Goal: Task Accomplishment & Management: Use online tool/utility

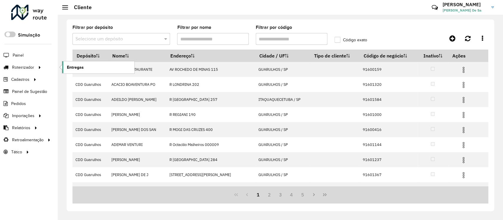
click at [82, 67] on span "Entregas" at bounding box center [75, 67] width 17 height 6
click at [77, 70] on span "Entregas" at bounding box center [75, 67] width 17 height 6
click at [86, 39] on input "text" at bounding box center [115, 39] width 80 height 7
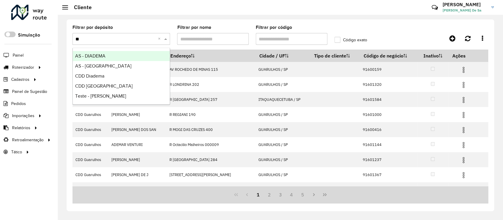
type input "***"
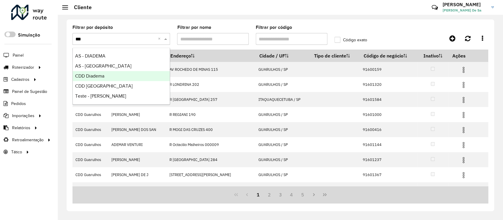
click at [117, 75] on div "CDD Diadema" at bounding box center [121, 76] width 97 height 10
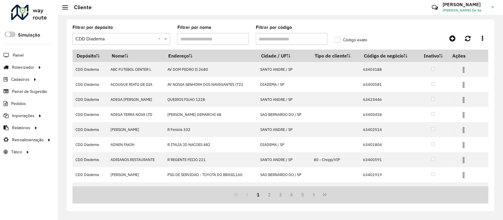
click at [291, 36] on input "Filtrar por código" at bounding box center [292, 39] width 72 height 12
paste input "*****"
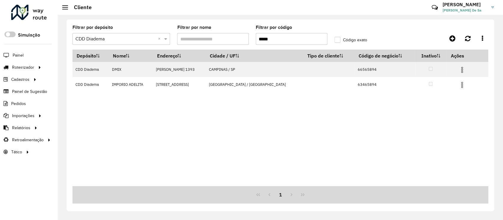
type input "*****"
click at [307, 116] on div "Depósito Nome Endereço Cidade / UF Tipo de cliente Código de negócio Inativo Aç…" at bounding box center [281, 118] width 416 height 136
click at [282, 133] on div "Depósito Nome Endereço Cidade / UF Tipo de cliente Código de negócio Inativo Aç…" at bounding box center [281, 118] width 416 height 136
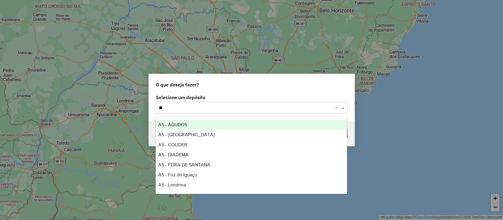
type input "***"
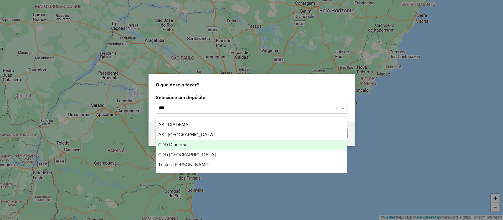
click at [177, 147] on span "CDD Diadema" at bounding box center [172, 144] width 29 height 5
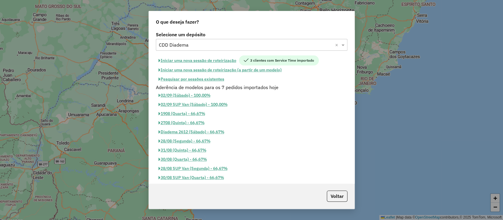
click at [210, 77] on button "Pesquisar por sessões existentes" at bounding box center [191, 79] width 71 height 9
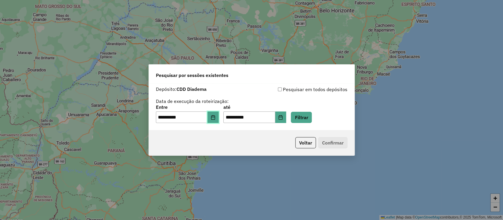
click at [215, 117] on icon "Choose Date" at bounding box center [213, 117] width 4 height 5
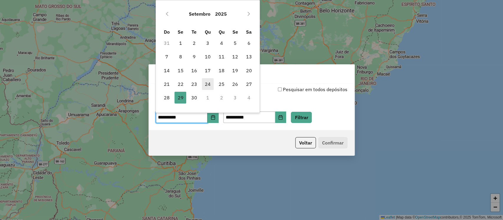
click at [212, 87] on span "24" at bounding box center [208, 84] width 12 height 12
type input "**********"
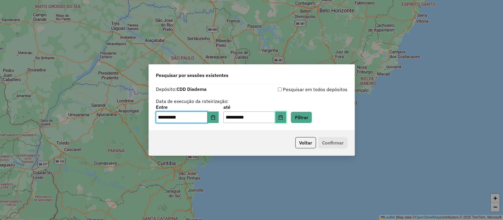
click at [283, 117] on icon "Choose Date" at bounding box center [280, 117] width 5 height 5
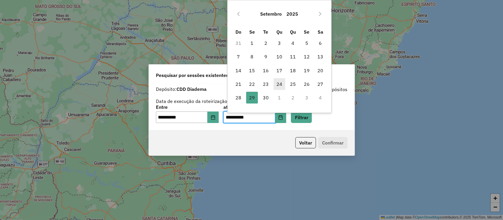
click at [280, 89] on span "24" at bounding box center [280, 84] width 12 height 12
type input "**********"
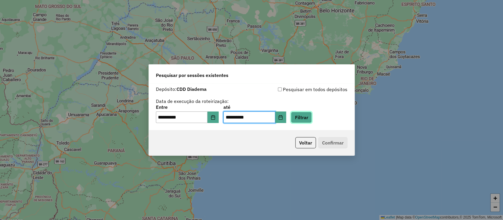
click at [308, 117] on button "Filtrar" at bounding box center [301, 117] width 21 height 11
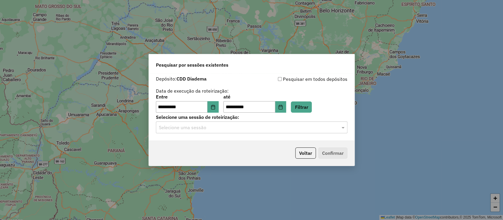
click at [205, 126] on input "text" at bounding box center [246, 127] width 174 height 7
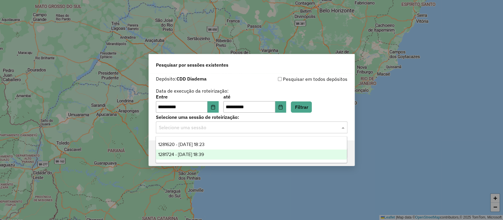
click at [204, 153] on span "1281724 - 24/09/2025 18:39" at bounding box center [181, 154] width 46 height 5
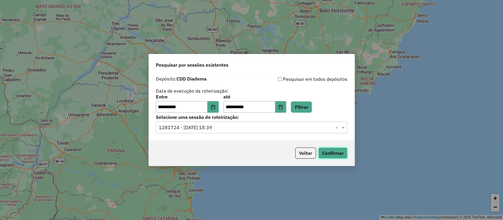
click at [338, 151] on button "Confirmar" at bounding box center [332, 152] width 29 height 11
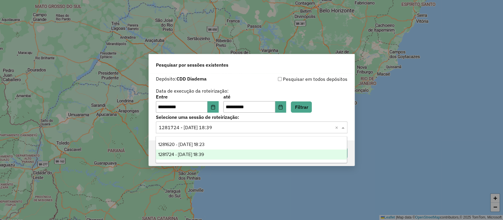
click at [206, 126] on input "text" at bounding box center [246, 127] width 174 height 7
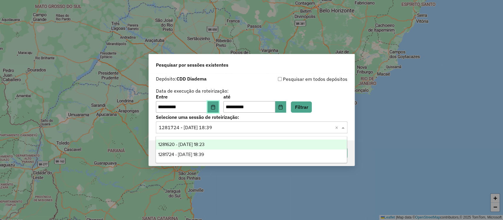
click at [215, 106] on icon "Choose Date" at bounding box center [213, 107] width 4 height 5
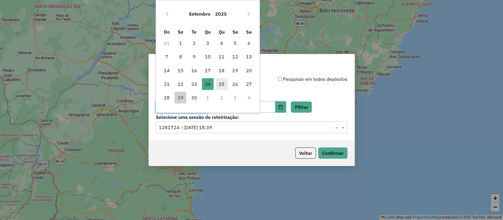
click at [220, 86] on span "25" at bounding box center [222, 84] width 12 height 12
type input "**********"
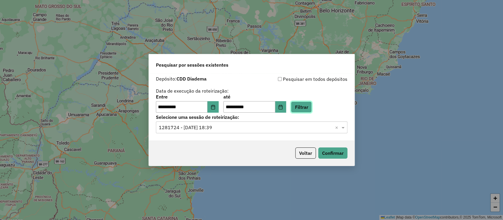
click at [312, 109] on button "Filtrar" at bounding box center [301, 106] width 21 height 11
click at [228, 127] on input "text" at bounding box center [246, 127] width 174 height 7
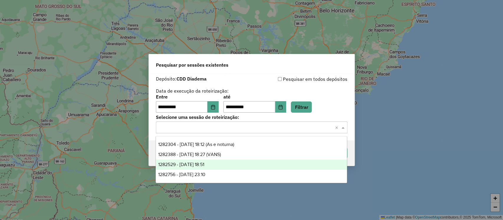
click at [200, 167] on span "1282529 - 25/09/2025 18:51" at bounding box center [181, 164] width 46 height 5
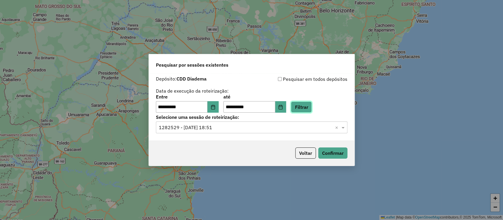
click at [310, 109] on button "Filtrar" at bounding box center [301, 106] width 21 height 11
click at [335, 157] on button "Confirmar" at bounding box center [332, 152] width 29 height 11
click at [216, 106] on icon "Choose Date" at bounding box center [213, 107] width 5 height 5
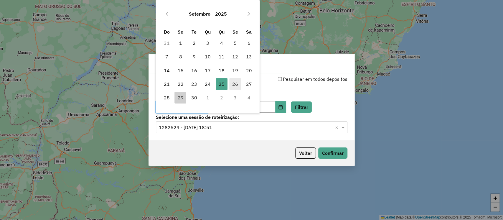
click at [237, 84] on span "26" at bounding box center [235, 84] width 12 height 12
type input "**********"
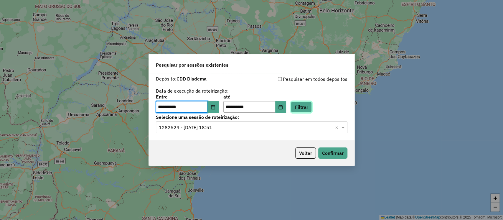
click at [311, 109] on button "Filtrar" at bounding box center [301, 106] width 21 height 11
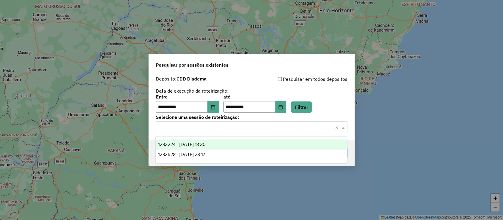
click at [214, 128] on input "text" at bounding box center [246, 127] width 174 height 7
click at [206, 143] on span "1283224 - 26/09/2025 18:30" at bounding box center [181, 144] width 47 height 5
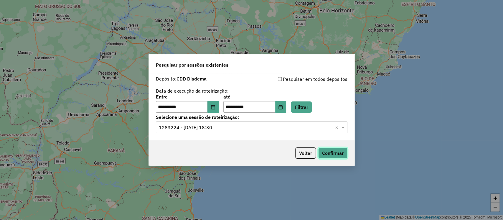
click at [336, 154] on button "Confirmar" at bounding box center [332, 152] width 29 height 11
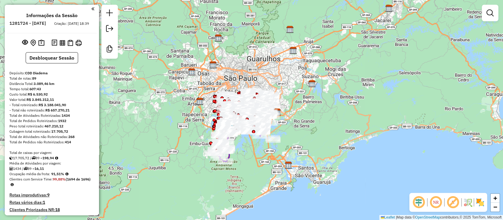
click at [450, 205] on em at bounding box center [453, 202] width 14 height 14
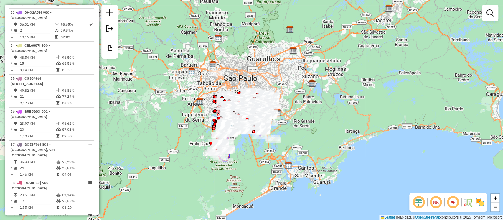
scroll to position [1348, 0]
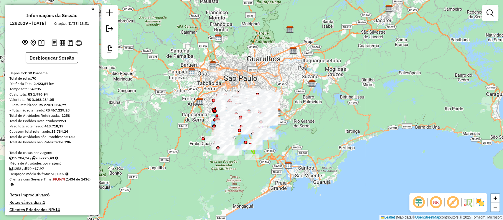
click at [452, 203] on em at bounding box center [453, 202] width 14 height 14
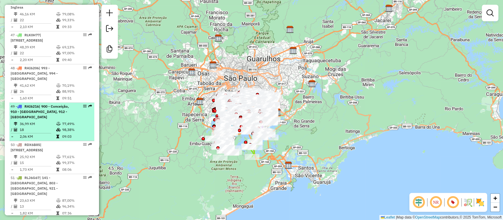
click at [47, 129] on td "18" at bounding box center [37, 130] width 37 height 6
select select "**********"
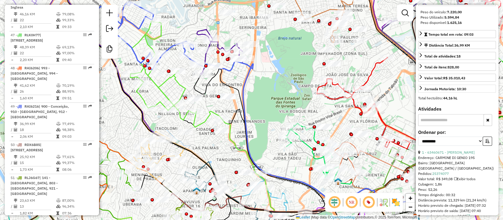
scroll to position [105, 0]
click at [445, 154] on link "1 - 63460671 - VALDIRIO MARINHO" at bounding box center [448, 151] width 53 height 4
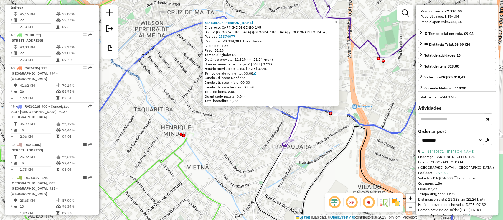
click at [288, 117] on icon at bounding box center [383, 168] width 218 height 147
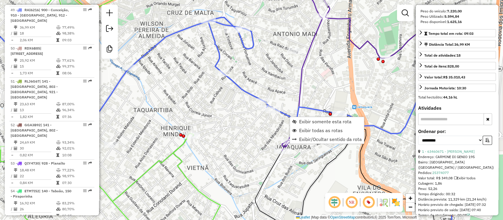
scroll to position [1906, 0]
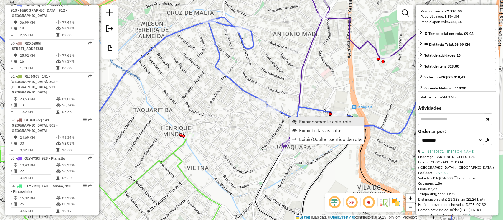
click at [316, 119] on span "Exibir somente esta rota" at bounding box center [325, 121] width 52 height 5
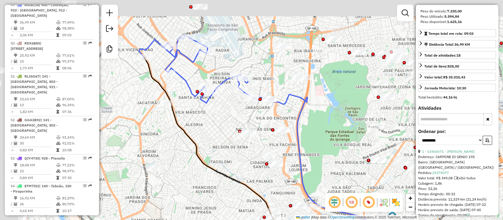
drag, startPoint x: 179, startPoint y: 89, endPoint x: 260, endPoint y: 131, distance: 91.3
click at [259, 134] on div "Janela de atendimento Grade de atendimento Capacidade Transportadoras Veículos …" at bounding box center [251, 110] width 503 height 220
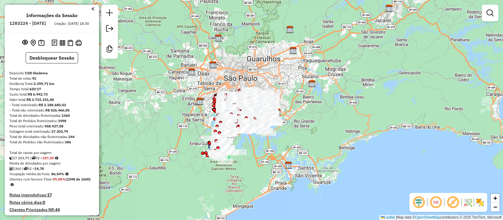
click at [454, 203] on em at bounding box center [453, 202] width 14 height 14
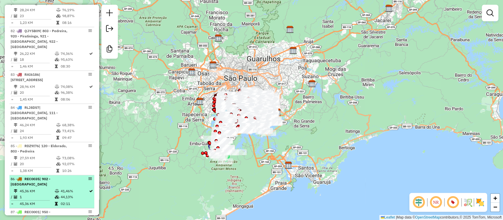
scroll to position [3455, 0]
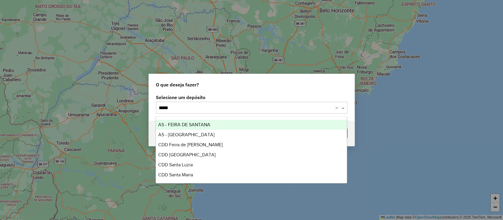
type input "*****"
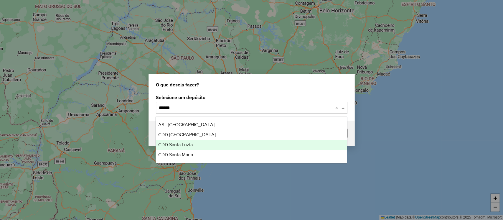
click at [167, 142] on span "CDD Santa Luzia" at bounding box center [175, 144] width 34 height 5
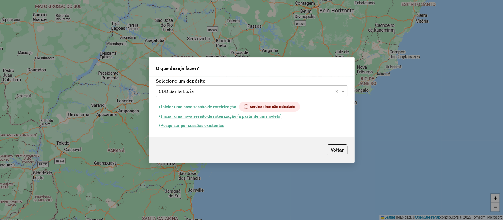
click at [179, 127] on button "Pesquisar por sessões existentes" at bounding box center [191, 125] width 71 height 9
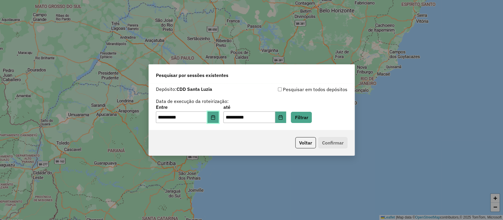
click at [216, 117] on icon "Choose Date" at bounding box center [213, 117] width 5 height 5
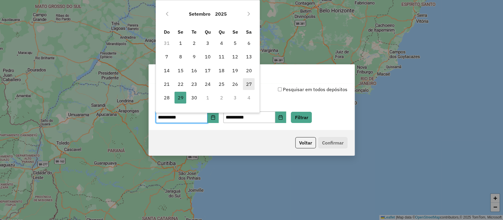
click at [247, 84] on span "27" at bounding box center [249, 84] width 12 height 12
type input "**********"
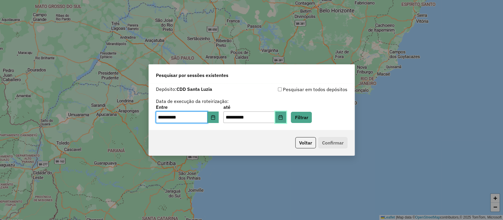
click at [287, 119] on button "Choose Date" at bounding box center [280, 117] width 11 height 12
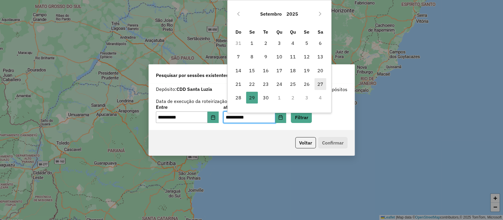
click at [319, 85] on span "27" at bounding box center [321, 84] width 12 height 12
type input "**********"
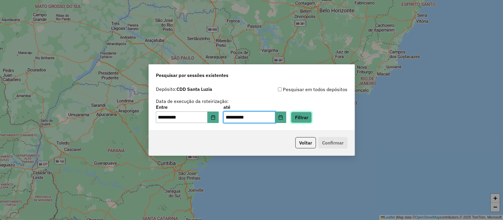
click at [308, 116] on button "Filtrar" at bounding box center [301, 117] width 21 height 11
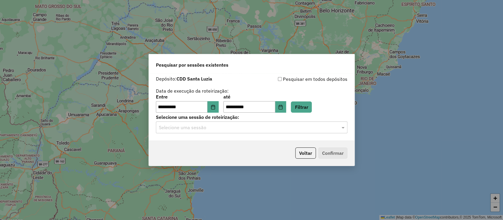
click at [245, 125] on input "text" at bounding box center [246, 127] width 174 height 7
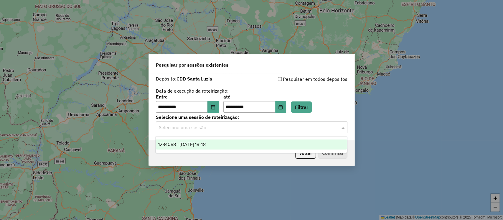
click at [214, 141] on div "1284088 - [DATE] 18:48" at bounding box center [251, 144] width 191 height 10
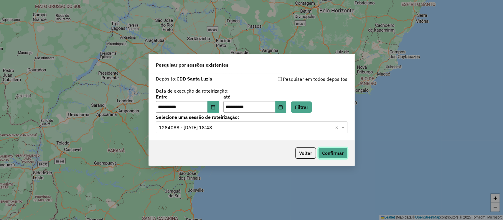
click at [338, 152] on button "Confirmar" at bounding box center [332, 152] width 29 height 11
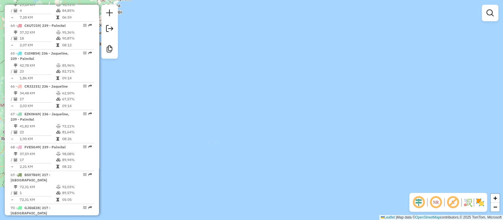
scroll to position [2686, 0]
